Goal: Transaction & Acquisition: Purchase product/service

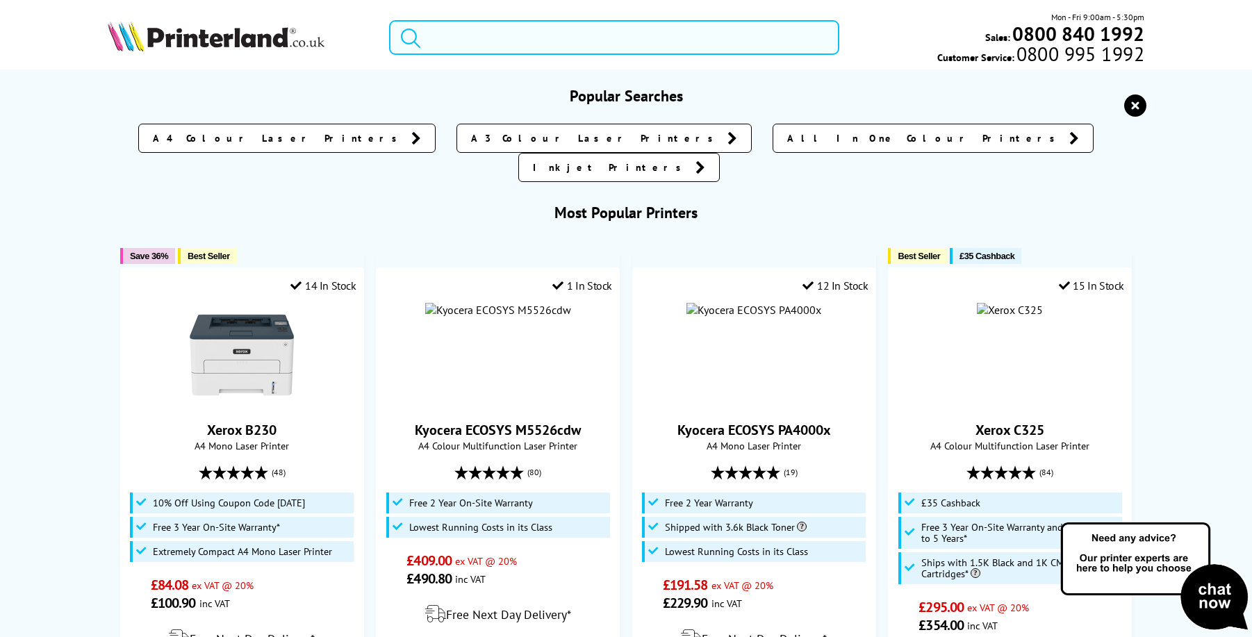
click at [472, 44] on input "search" at bounding box center [614, 37] width 450 height 35
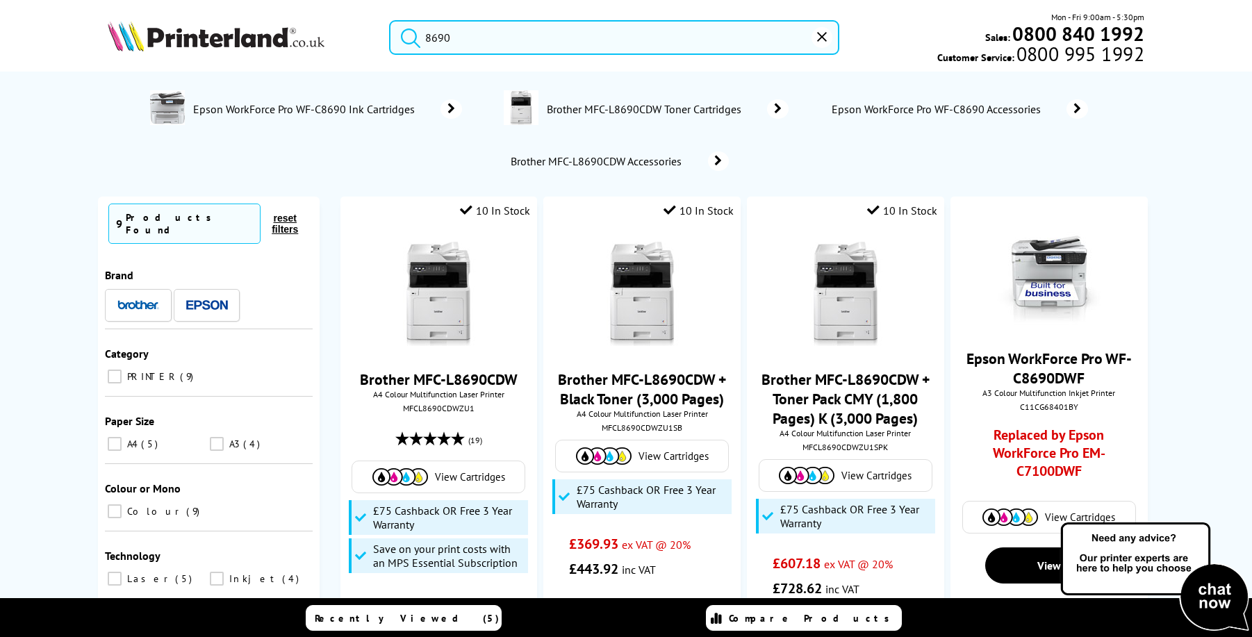
type input "8690"
click at [682, 111] on span "Brother MFC-L8690CDW Toner Cartridges" at bounding box center [645, 109] width 201 height 14
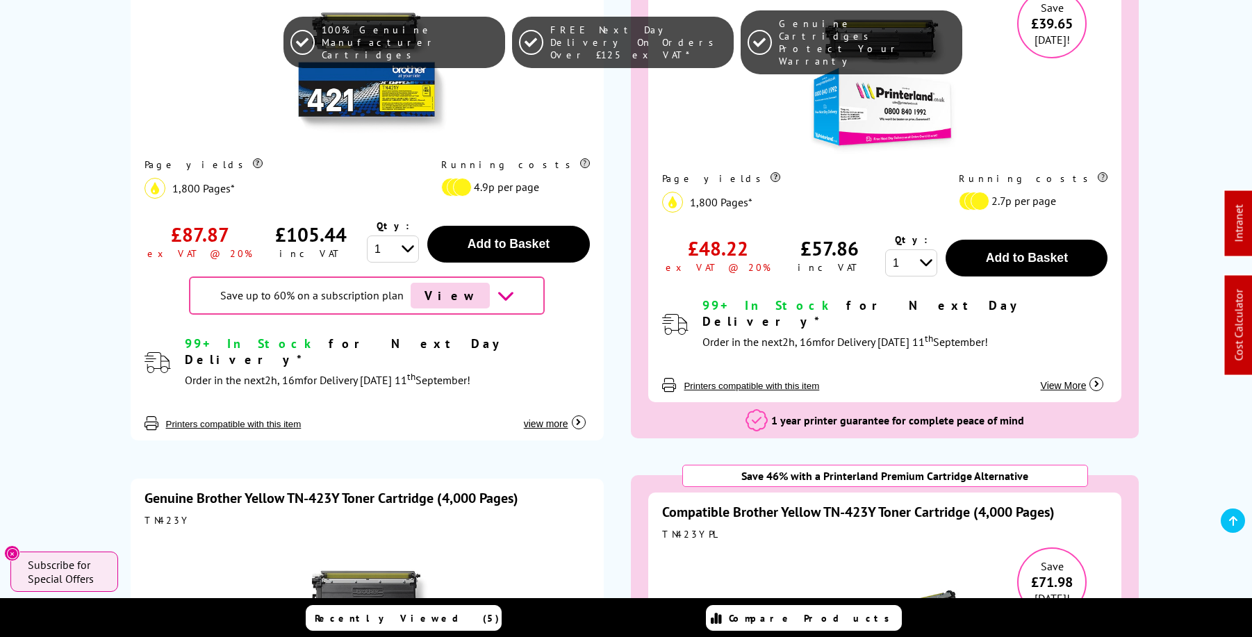
scroll to position [5368, 0]
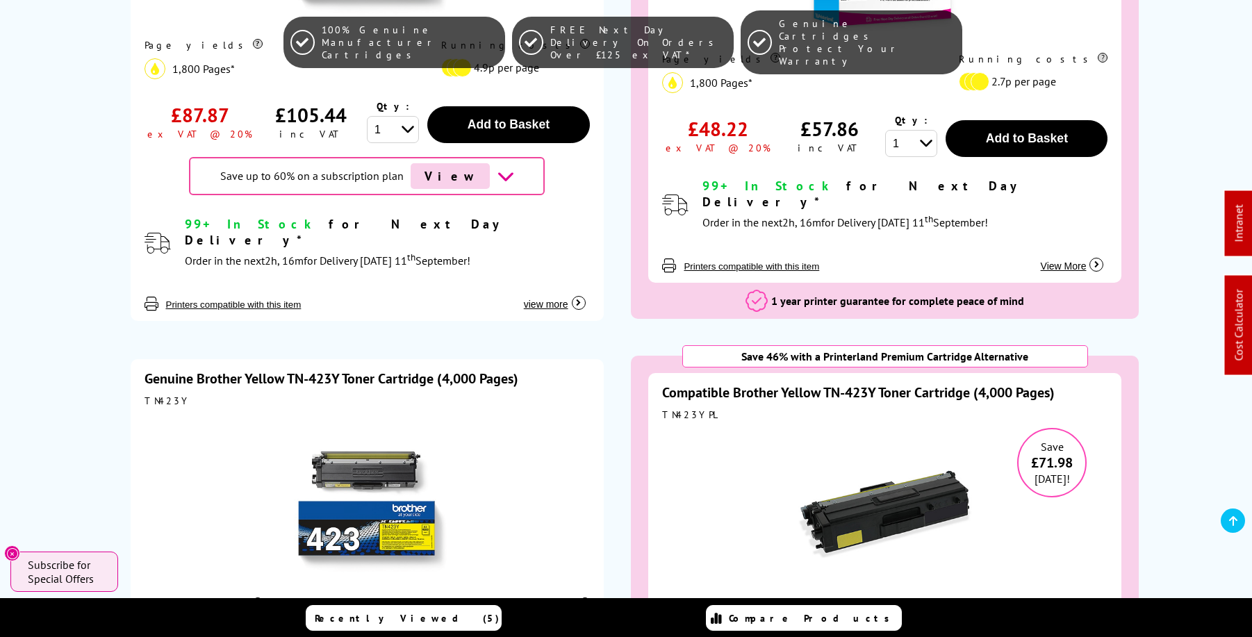
click at [684, 409] on div "TN423YPL" at bounding box center [884, 415] width 445 height 13
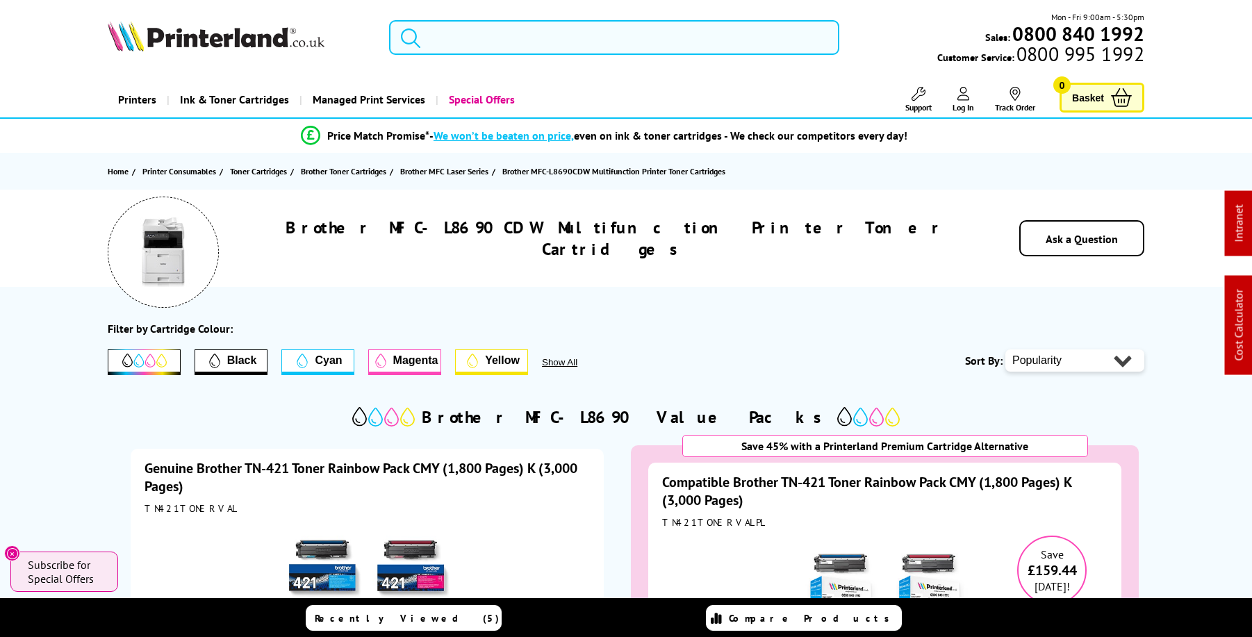
click at [502, 35] on input "search" at bounding box center [614, 37] width 450 height 35
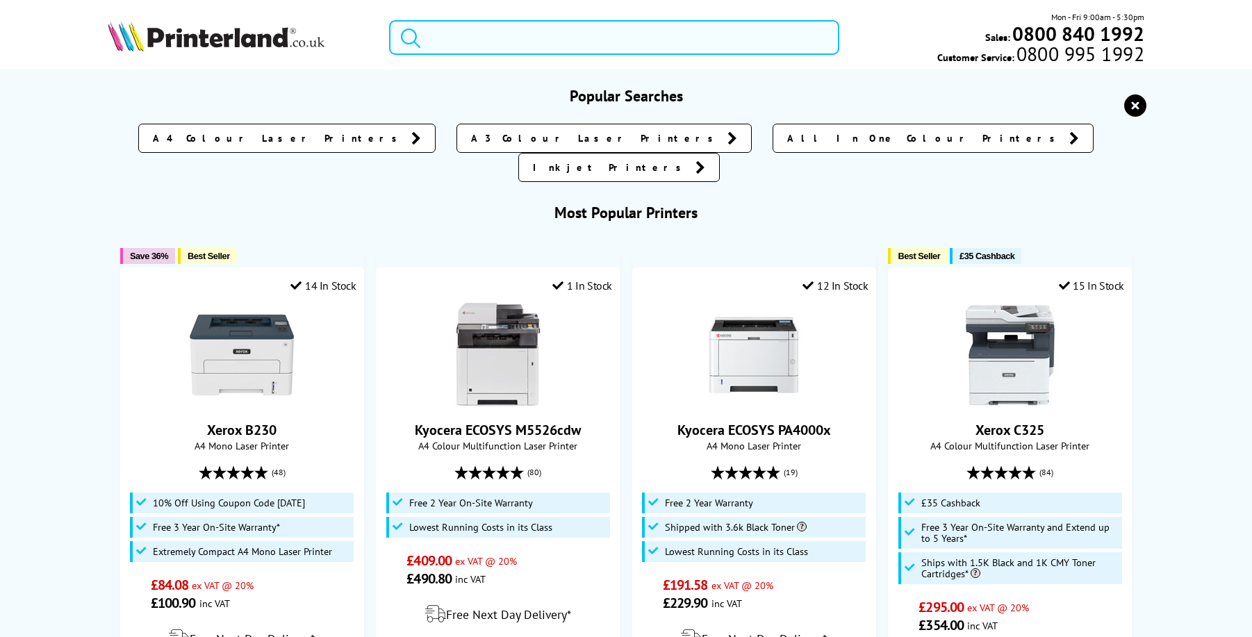
paste input "L8240"
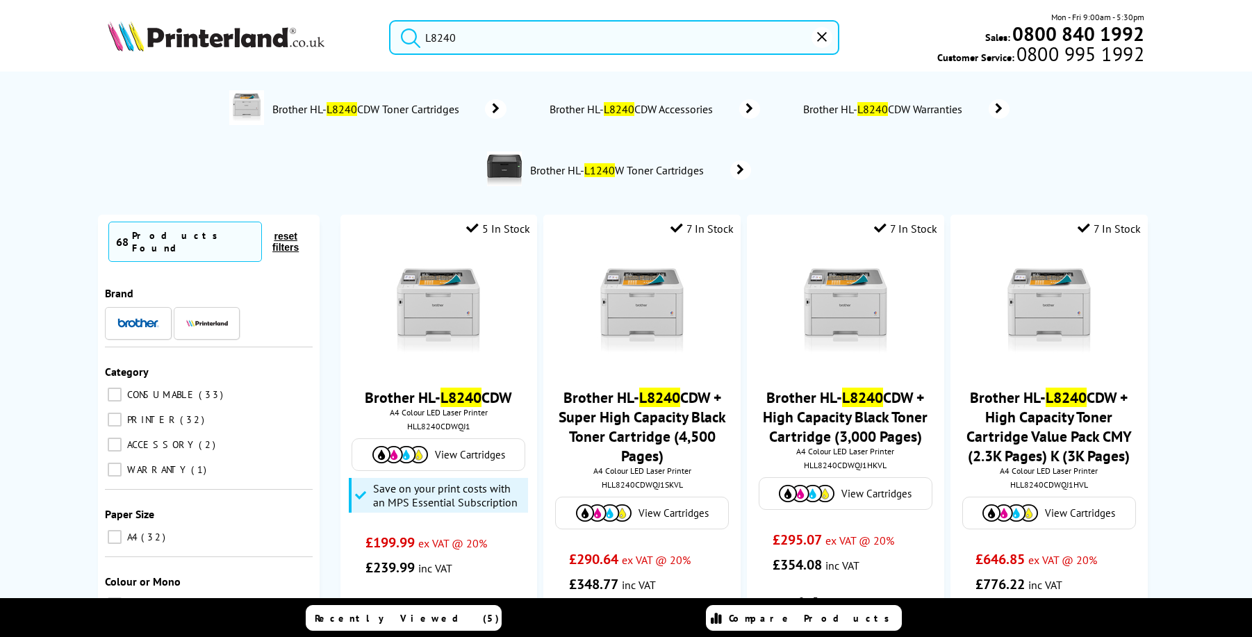
type input "L8240"
click at [380, 109] on span "Brother HL- L8240 CDW Toner Cartridges" at bounding box center [368, 109] width 194 height 14
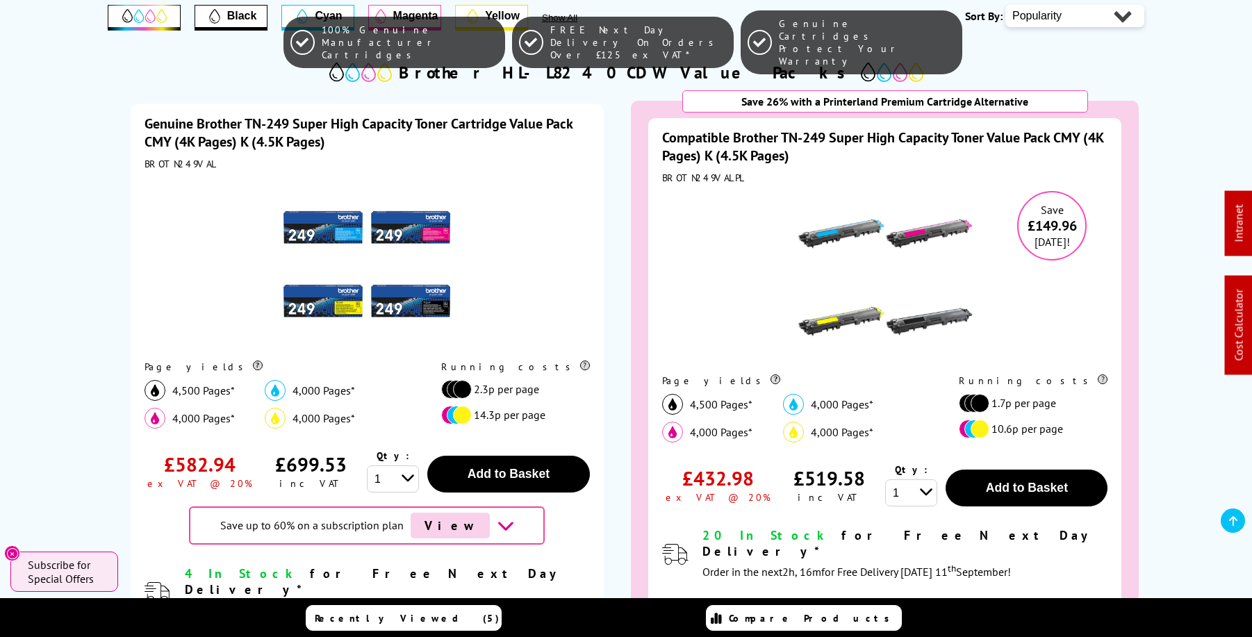
scroll to position [347, 0]
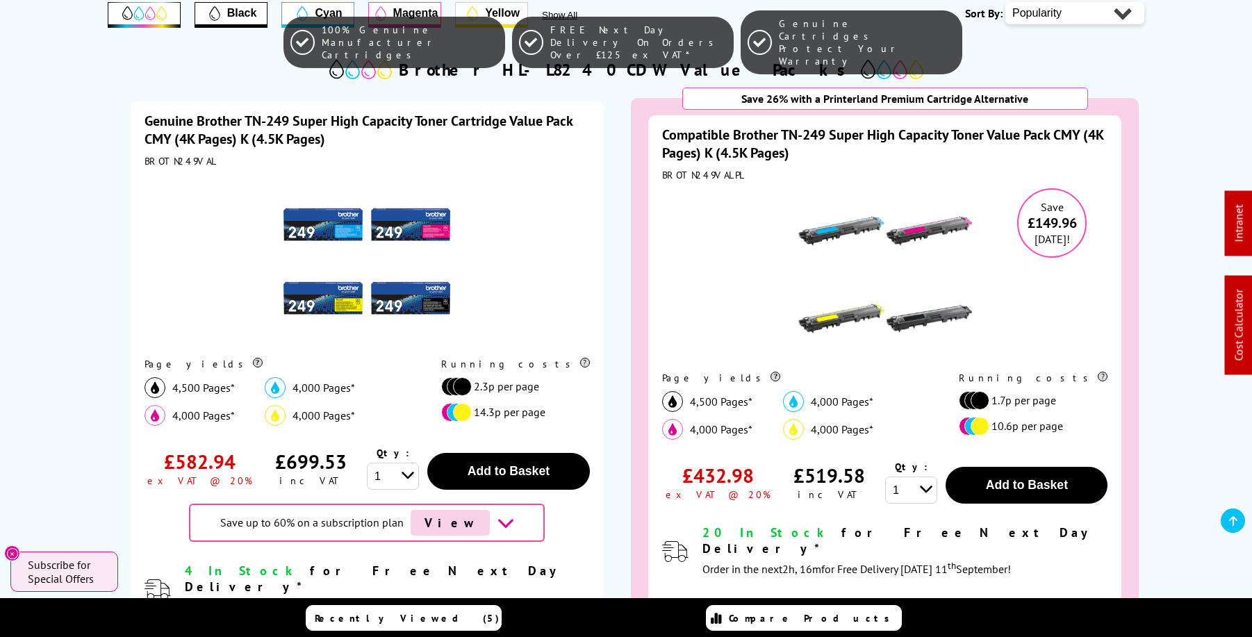
click at [909, 259] on img at bounding box center [885, 275] width 174 height 174
